Goal: Information Seeking & Learning: Find specific page/section

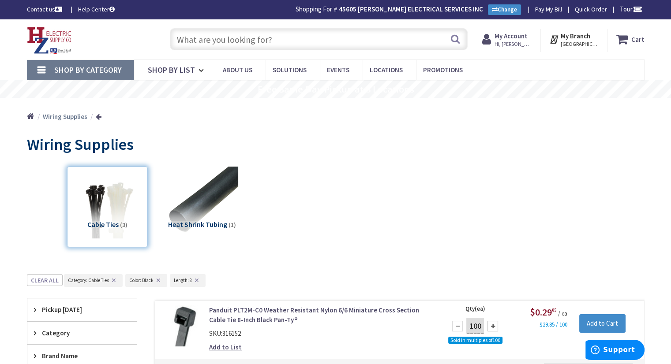
click at [51, 39] on img at bounding box center [49, 40] width 45 height 27
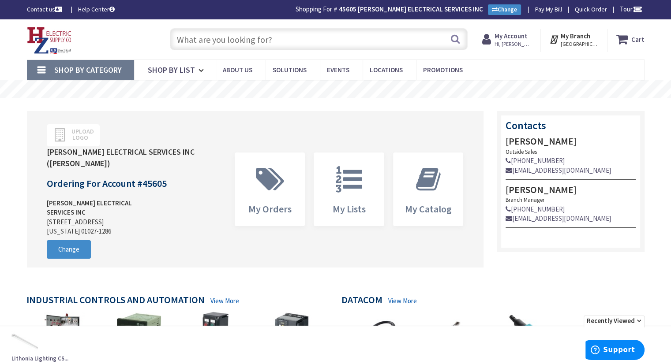
click at [232, 35] on input "text" at bounding box center [319, 39] width 298 height 22
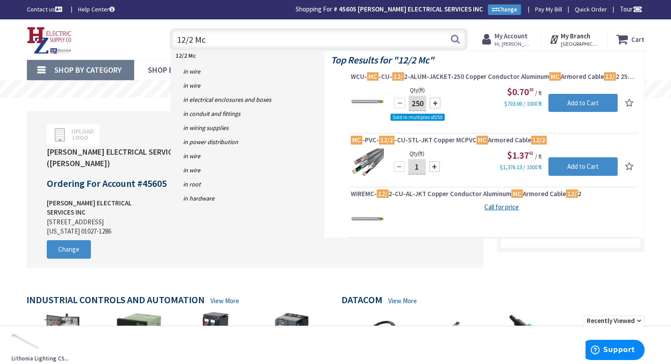
drag, startPoint x: 205, startPoint y: 41, endPoint x: 171, endPoint y: 49, distance: 34.4
click at [171, 49] on input "12/2 Mc" at bounding box center [319, 39] width 298 height 22
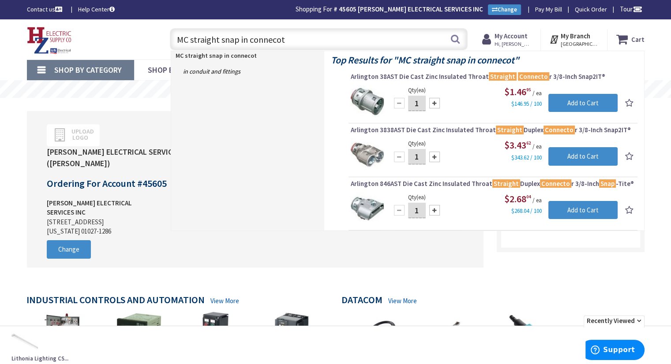
type input "MC straight snap in connecot"
drag, startPoint x: 282, startPoint y: 43, endPoint x: 166, endPoint y: 65, distance: 118.5
click at [166, 60] on header "Skip to Content Toggle Nav MC straight snap in connecot MC straight snap in con…" at bounding box center [335, 39] width 671 height 40
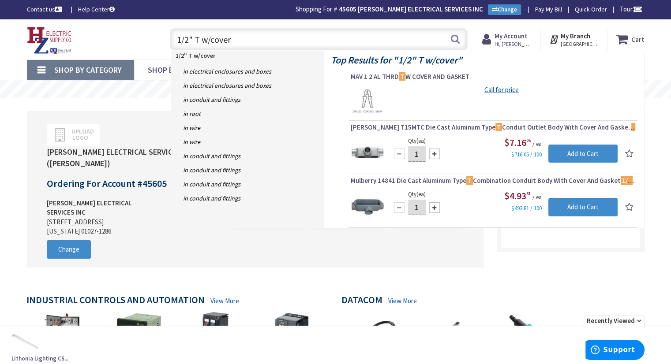
drag, startPoint x: 197, startPoint y: 39, endPoint x: 240, endPoint y: 36, distance: 43.3
click at [240, 36] on input "1/2" T w/cover" at bounding box center [319, 39] width 298 height 22
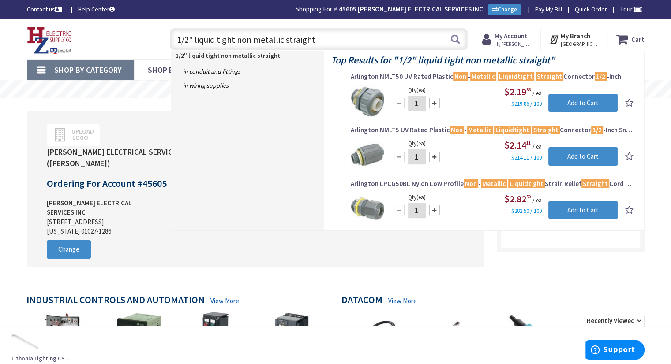
drag, startPoint x: 251, startPoint y: 39, endPoint x: 236, endPoint y: 40, distance: 15.5
click at [236, 40] on input "1/2" liquid tight non metallic straight" at bounding box center [319, 39] width 298 height 22
click at [267, 41] on input "1/2" liquid tight metallic straight" at bounding box center [319, 39] width 298 height 22
click at [303, 38] on input "1/2" liquid tight metallic straight" at bounding box center [319, 39] width 298 height 22
click at [270, 42] on input "1/2" liquid tight metallic straight" at bounding box center [319, 39] width 298 height 22
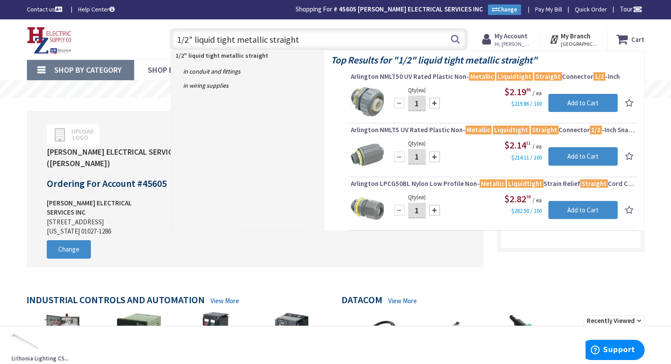
drag, startPoint x: 302, startPoint y: 37, endPoint x: 268, endPoint y: 49, distance: 36.0
click at [268, 49] on input "1/2" liquid tight metallic straight" at bounding box center [319, 39] width 298 height 22
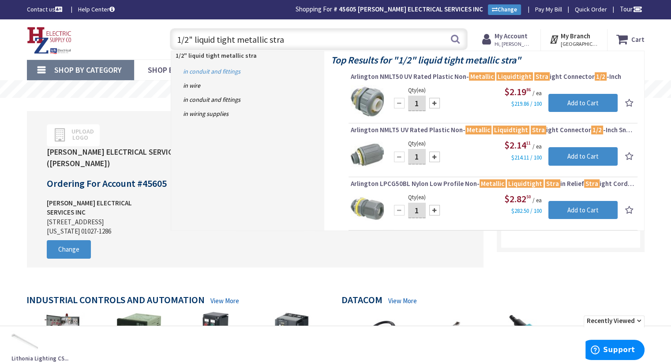
type input "1/2" liquid tight metallic stra"
click at [221, 71] on link "in Conduit and Fittings" at bounding box center [247, 71] width 153 height 14
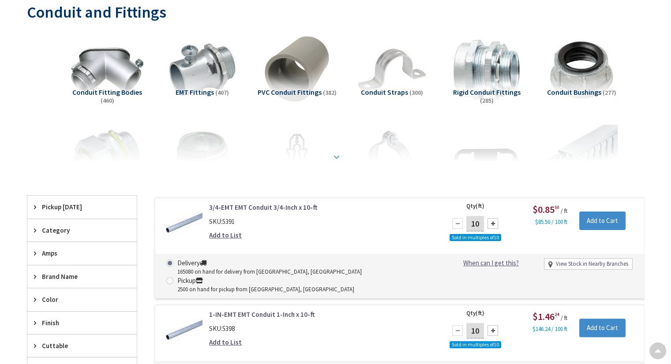
scroll to position [133, 0]
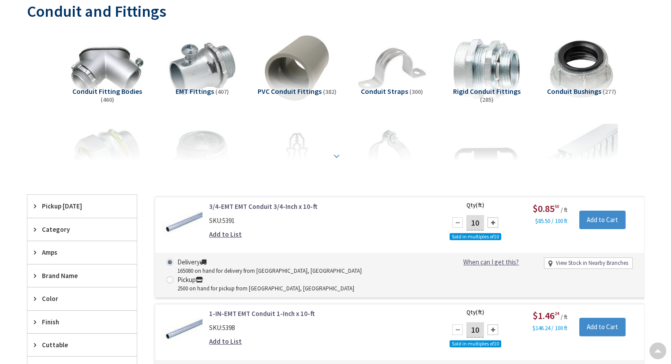
click at [335, 154] on strong at bounding box center [336, 155] width 11 height 10
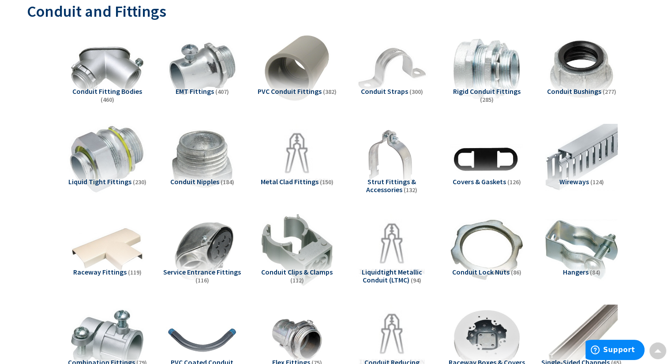
click at [104, 171] on img at bounding box center [107, 160] width 80 height 80
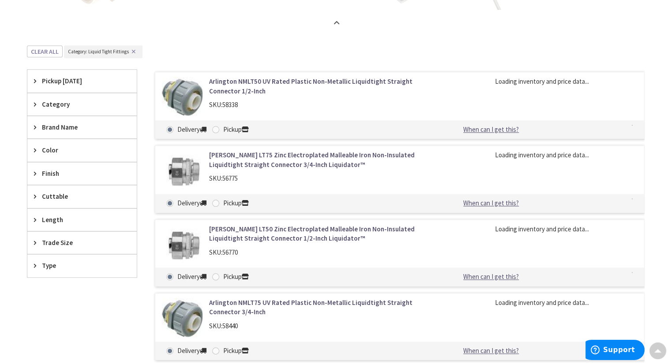
scroll to position [997, 0]
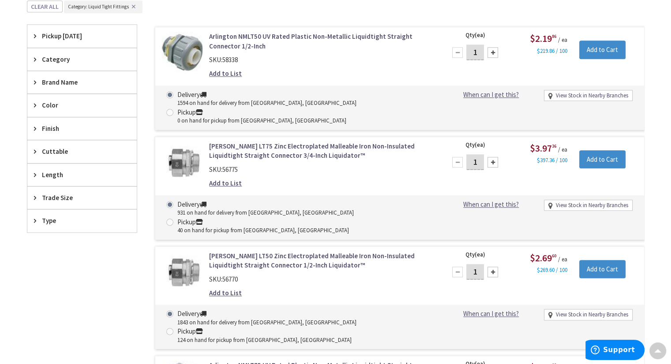
click at [41, 198] on div "Trade Size" at bounding box center [81, 198] width 109 height 22
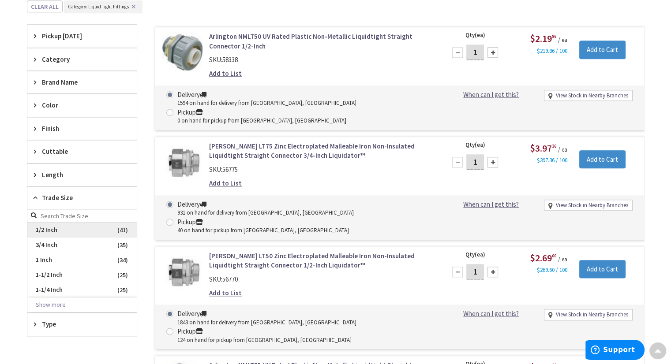
click at [45, 232] on span "1/2 Inch" at bounding box center [81, 230] width 109 height 15
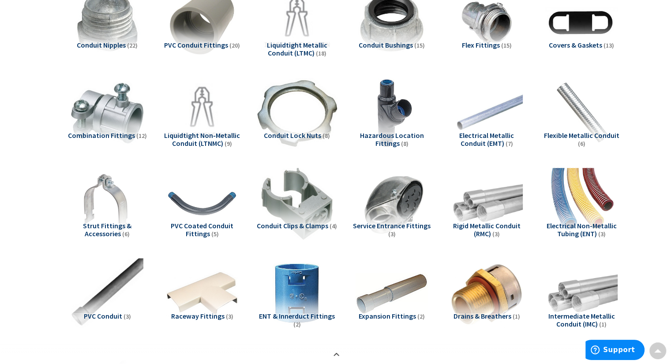
scroll to position [285, 0]
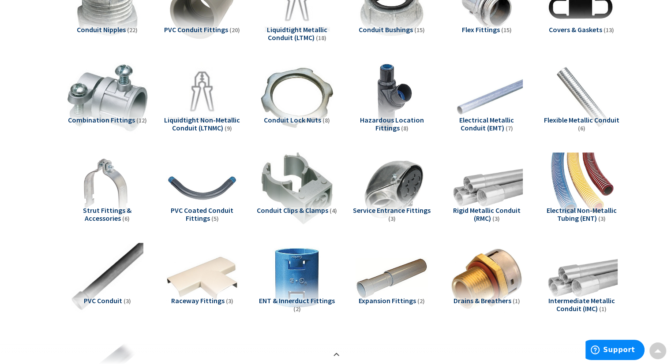
click at [107, 106] on img at bounding box center [107, 98] width 80 height 80
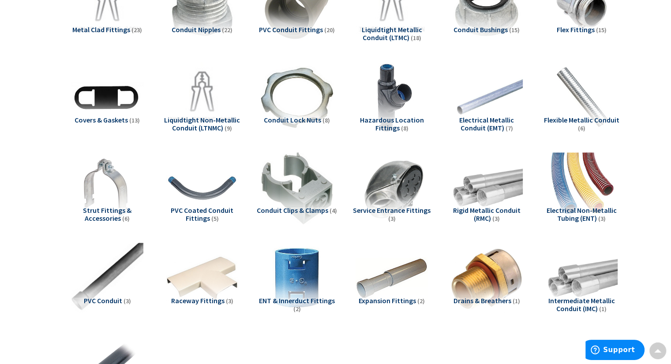
scroll to position [726, 0]
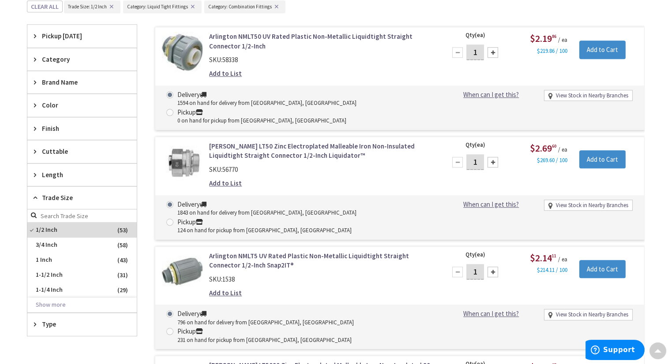
click at [193, 6] on button "✕" at bounding box center [193, 7] width 10 height 6
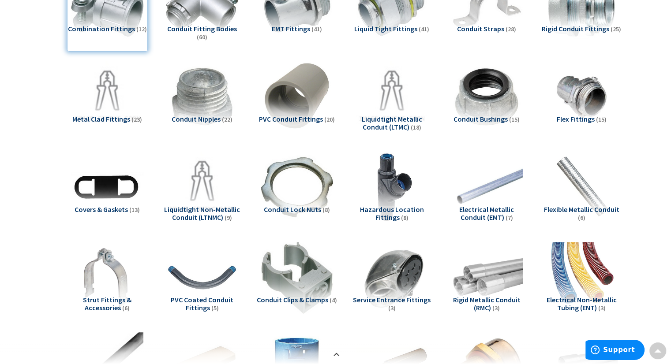
scroll to position [153, 0]
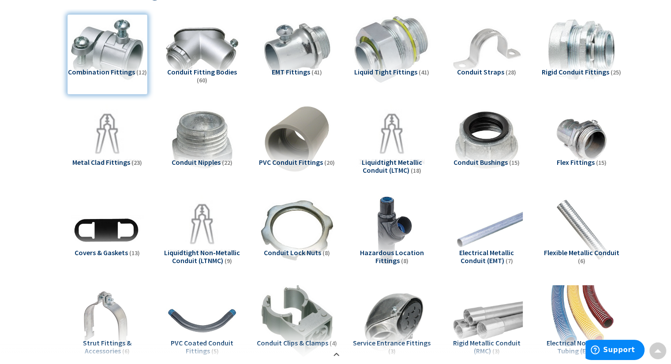
click at [399, 39] on img at bounding box center [392, 50] width 80 height 80
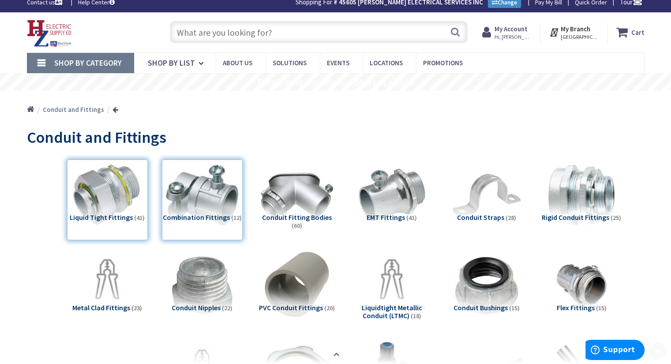
scroll to position [0, 0]
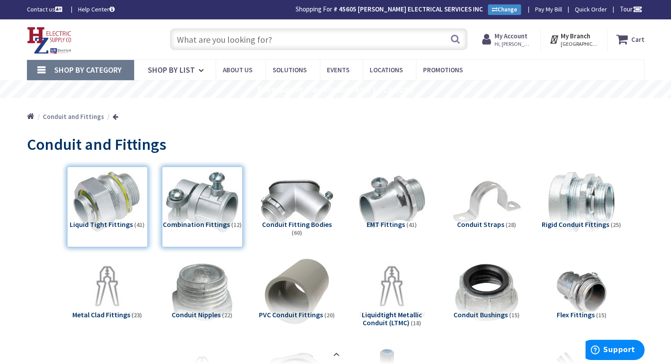
click at [30, 117] on link "Home" at bounding box center [30, 116] width 7 height 11
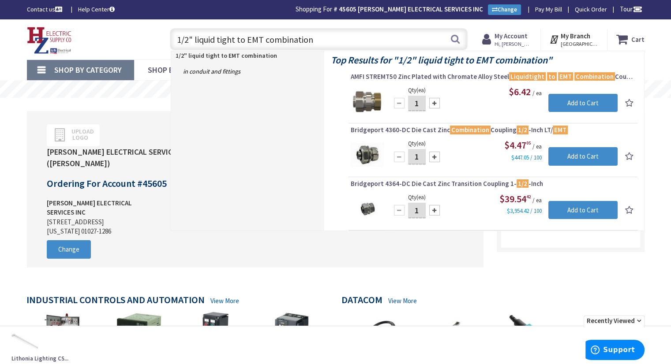
drag, startPoint x: 332, startPoint y: 33, endPoint x: 172, endPoint y: 47, distance: 159.8
click at [172, 47] on input "1/2" liquid tight to EMT combination" at bounding box center [319, 39] width 298 height 22
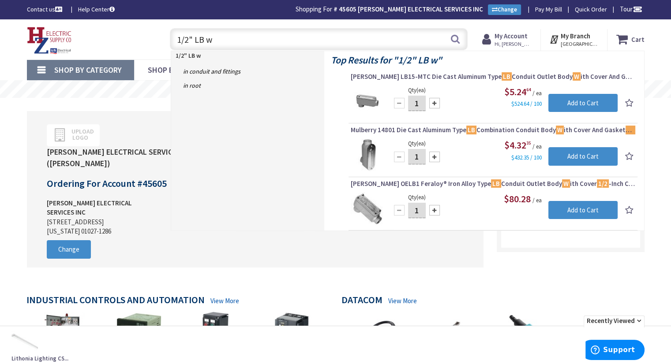
drag, startPoint x: 194, startPoint y: 36, endPoint x: 213, endPoint y: 37, distance: 19.4
click at [213, 37] on input "1/2" LB w" at bounding box center [319, 39] width 298 height 22
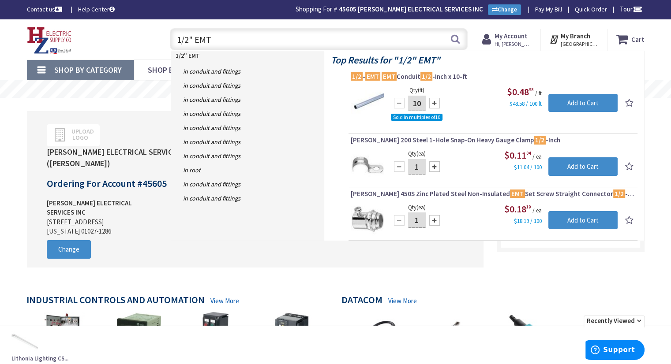
drag, startPoint x: 194, startPoint y: 38, endPoint x: 213, endPoint y: 38, distance: 19.4
click at [213, 38] on input "1/2" EMT" at bounding box center [319, 39] width 298 height 22
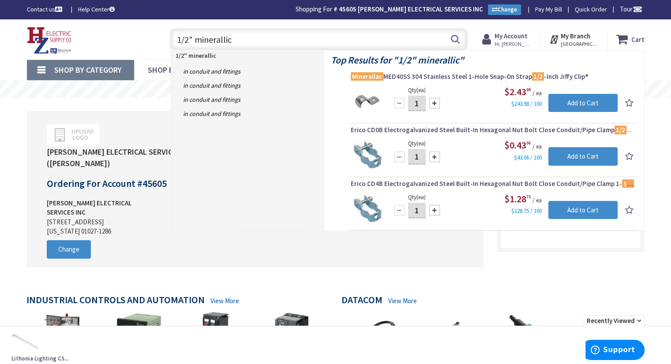
drag, startPoint x: 233, startPoint y: 34, endPoint x: 131, endPoint y: 49, distance: 103.5
click at [131, 49] on div "Toggle Nav 1/2" minerallic 1/2" minerallic Search Cart My Cart Close" at bounding box center [335, 40] width 631 height 30
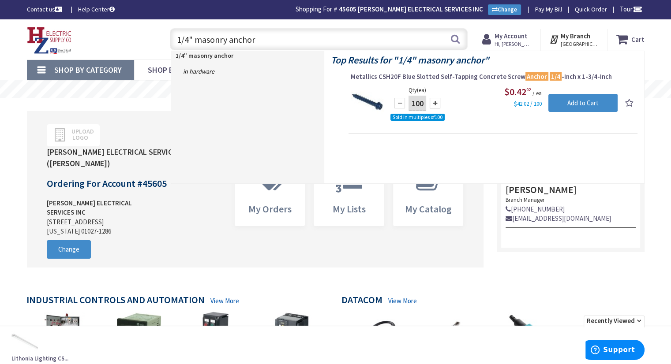
drag, startPoint x: 252, startPoint y: 43, endPoint x: 174, endPoint y: 56, distance: 79.6
click at [174, 56] on header "Skip to Content Toggle Nav 1/4" masonry anchor 1/4" masonry anchor Search Cart …" at bounding box center [335, 39] width 671 height 40
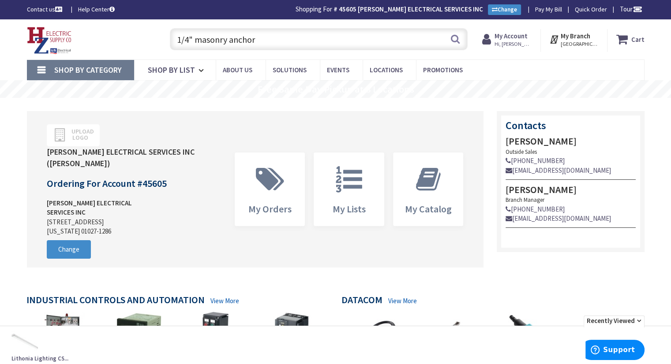
type input "r"
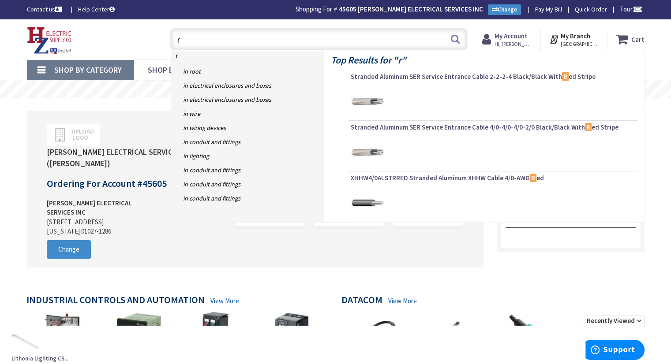
click at [183, 46] on input "r" at bounding box center [319, 39] width 298 height 22
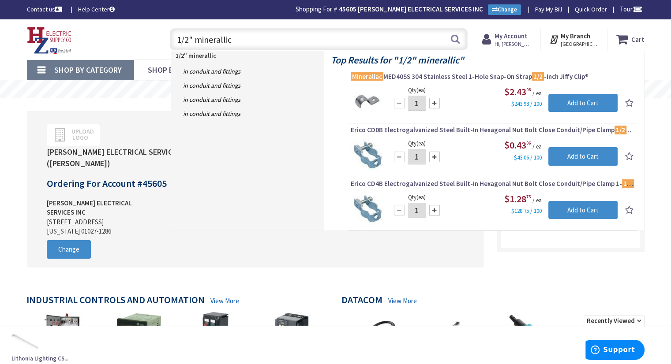
drag, startPoint x: 198, startPoint y: 39, endPoint x: 235, endPoint y: 41, distance: 37.6
click at [235, 41] on input "1/2" minerallic" at bounding box center [319, 39] width 298 height 22
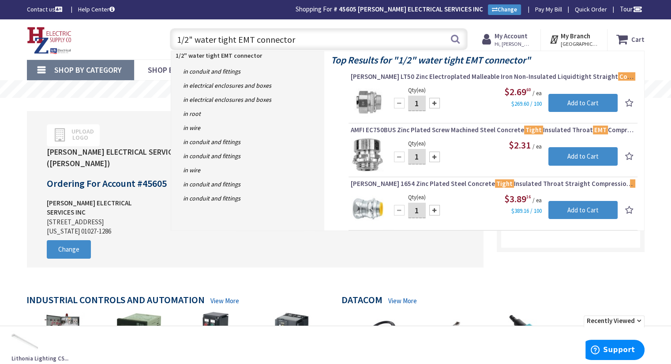
drag, startPoint x: 235, startPoint y: 37, endPoint x: 193, endPoint y: 38, distance: 41.9
click at [193, 38] on input "1/2" water tight EMT connector" at bounding box center [319, 39] width 298 height 22
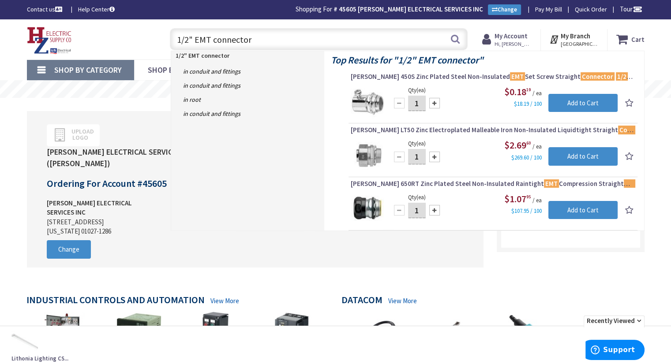
drag, startPoint x: 221, startPoint y: 42, endPoint x: 251, endPoint y: 45, distance: 29.3
click at [251, 45] on input "1/2" EMT connector" at bounding box center [319, 39] width 298 height 22
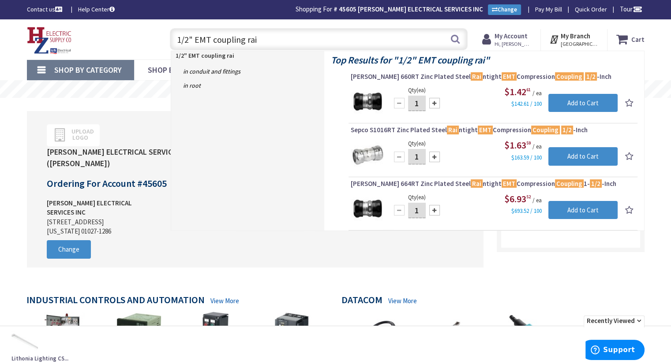
drag, startPoint x: 255, startPoint y: 38, endPoint x: 164, endPoint y: 37, distance: 90.9
click at [164, 37] on div "1/2" EMT coupling rai 1/2" EMT coupling rai Search" at bounding box center [316, 39] width 315 height 28
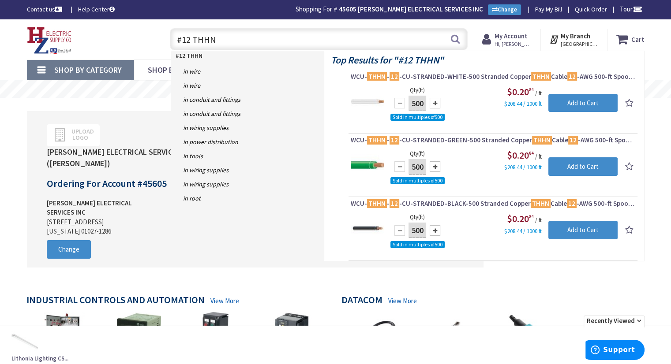
drag, startPoint x: 199, startPoint y: 36, endPoint x: 171, endPoint y: 35, distance: 27.8
click at [171, 35] on input "#12 THHN" at bounding box center [319, 39] width 298 height 22
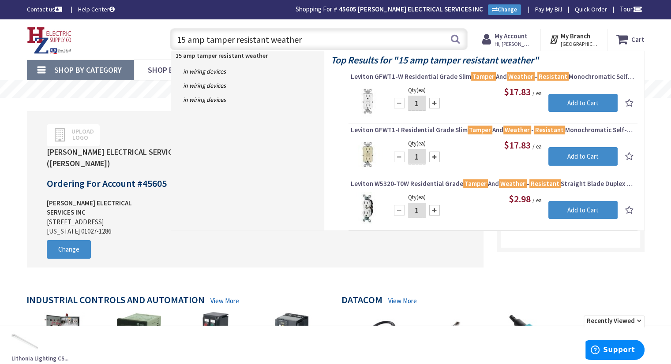
drag, startPoint x: 285, startPoint y: 37, endPoint x: 173, endPoint y: 39, distance: 112.5
click at [173, 39] on input "15 amp tamper resistant weather" at bounding box center [319, 39] width 298 height 22
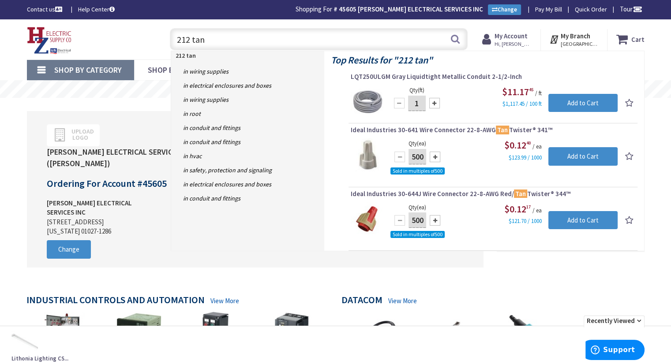
type input "212 tan"
